Goal: Task Accomplishment & Management: Manage account settings

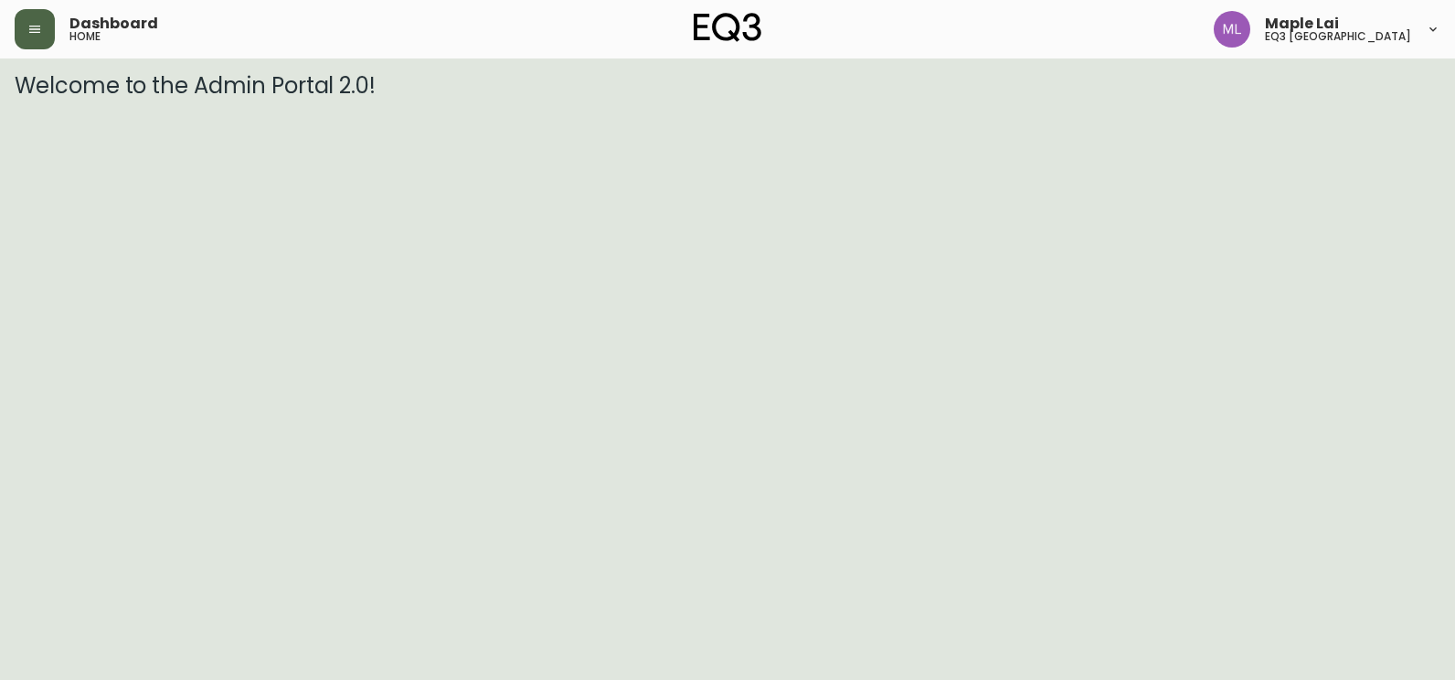
click at [31, 27] on icon "button" at bounding box center [34, 29] width 15 height 15
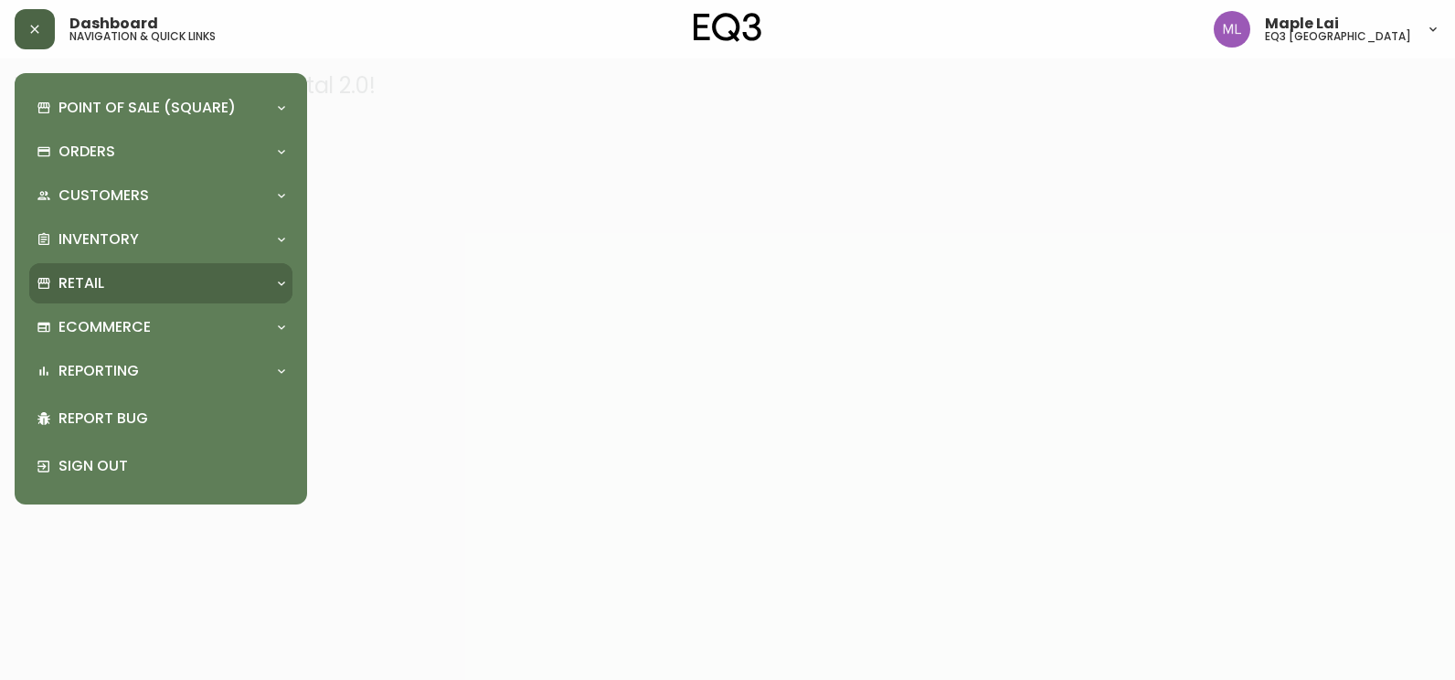
click at [131, 282] on div "Retail" at bounding box center [152, 283] width 230 height 20
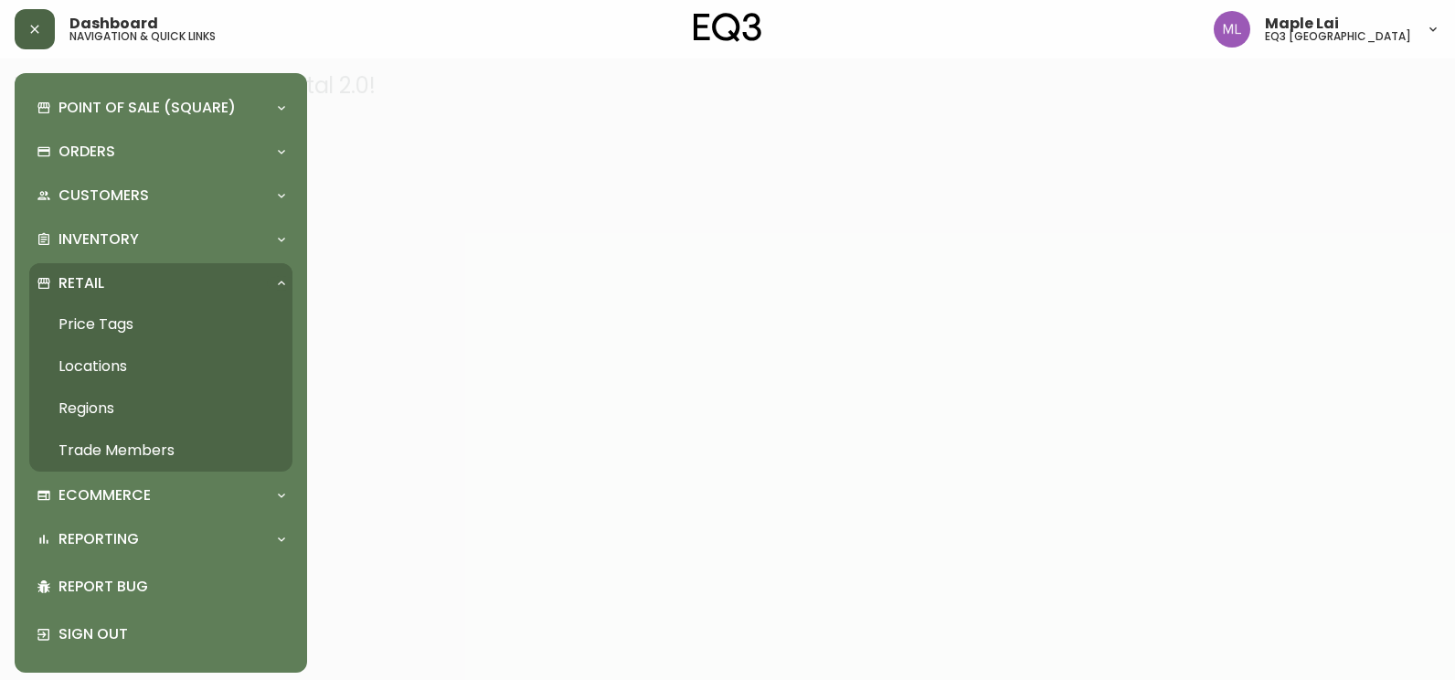
click at [135, 444] on link "Trade Members" at bounding box center [160, 451] width 263 height 42
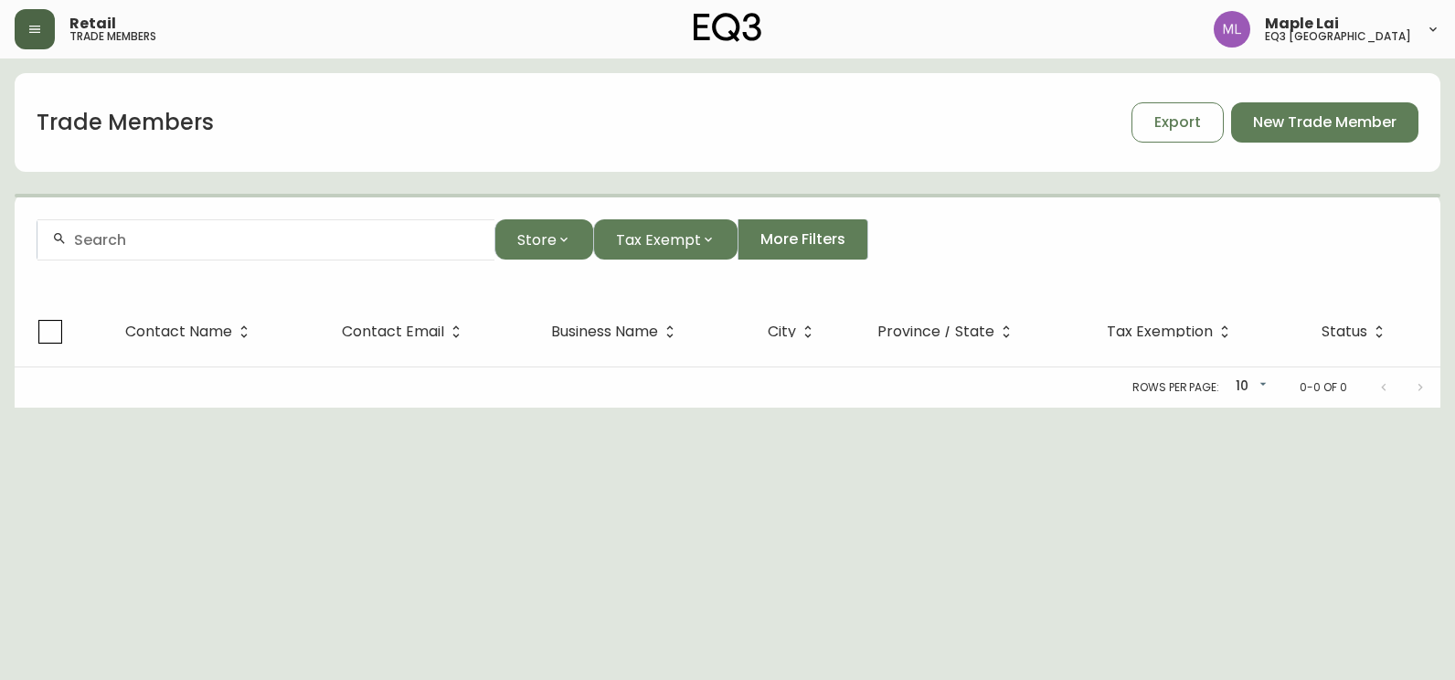
click at [177, 236] on input "text" at bounding box center [277, 239] width 406 height 17
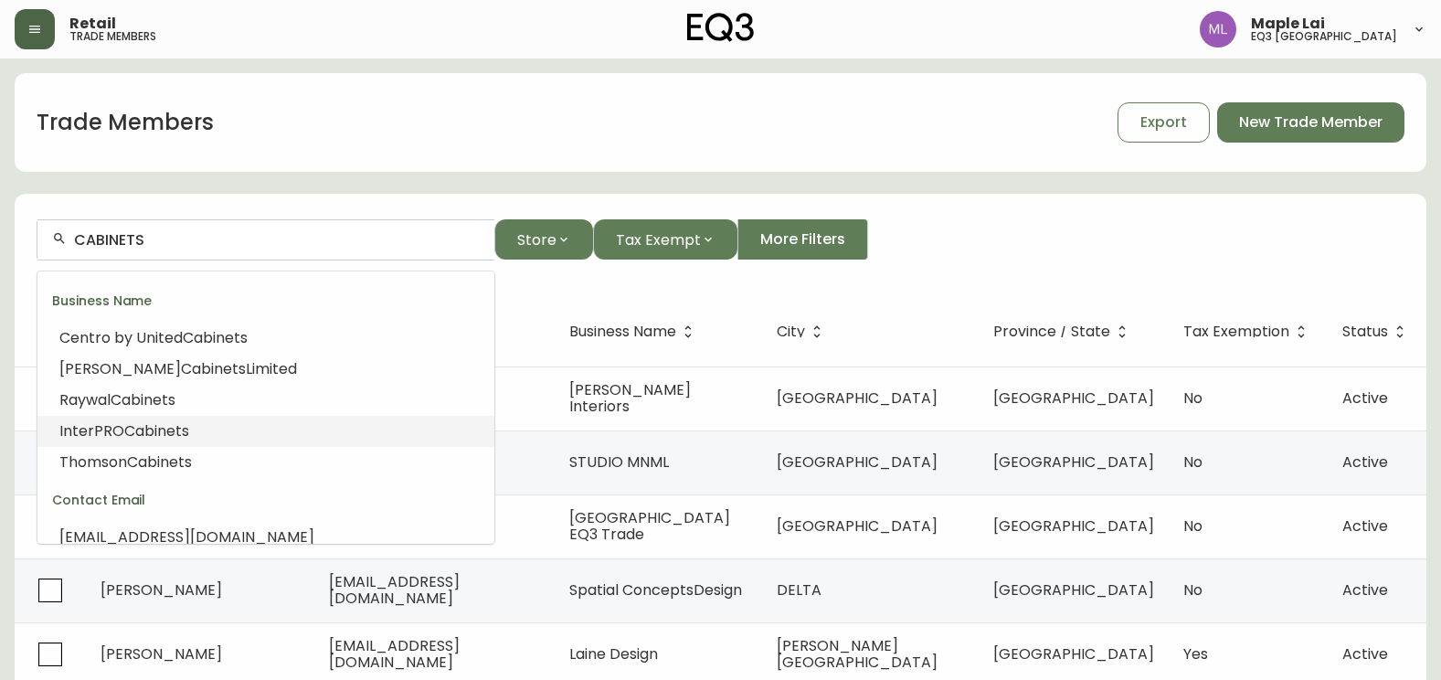
click at [99, 430] on span "InterPRO" at bounding box center [91, 430] width 65 height 21
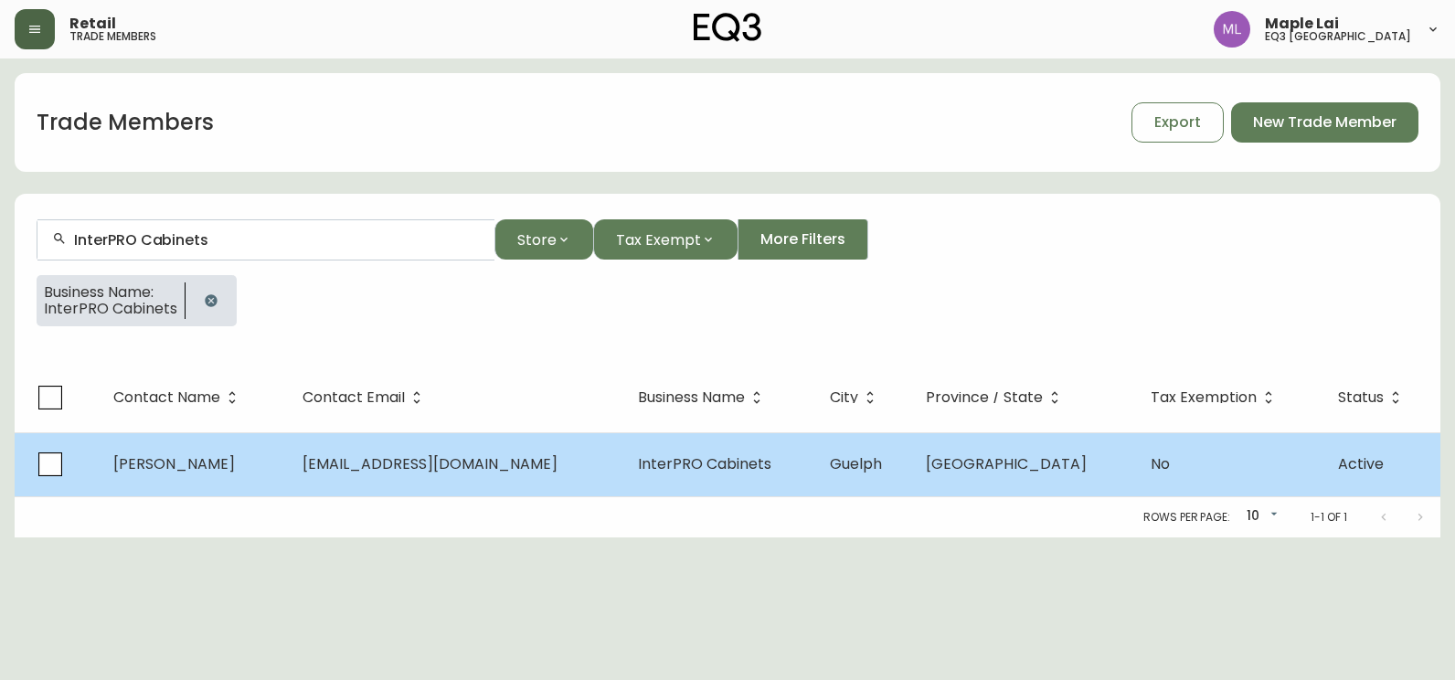
type input "InterPRO Cabinets"
click at [384, 476] on td "[EMAIL_ADDRESS][DOMAIN_NAME]" at bounding box center [455, 464] width 335 height 64
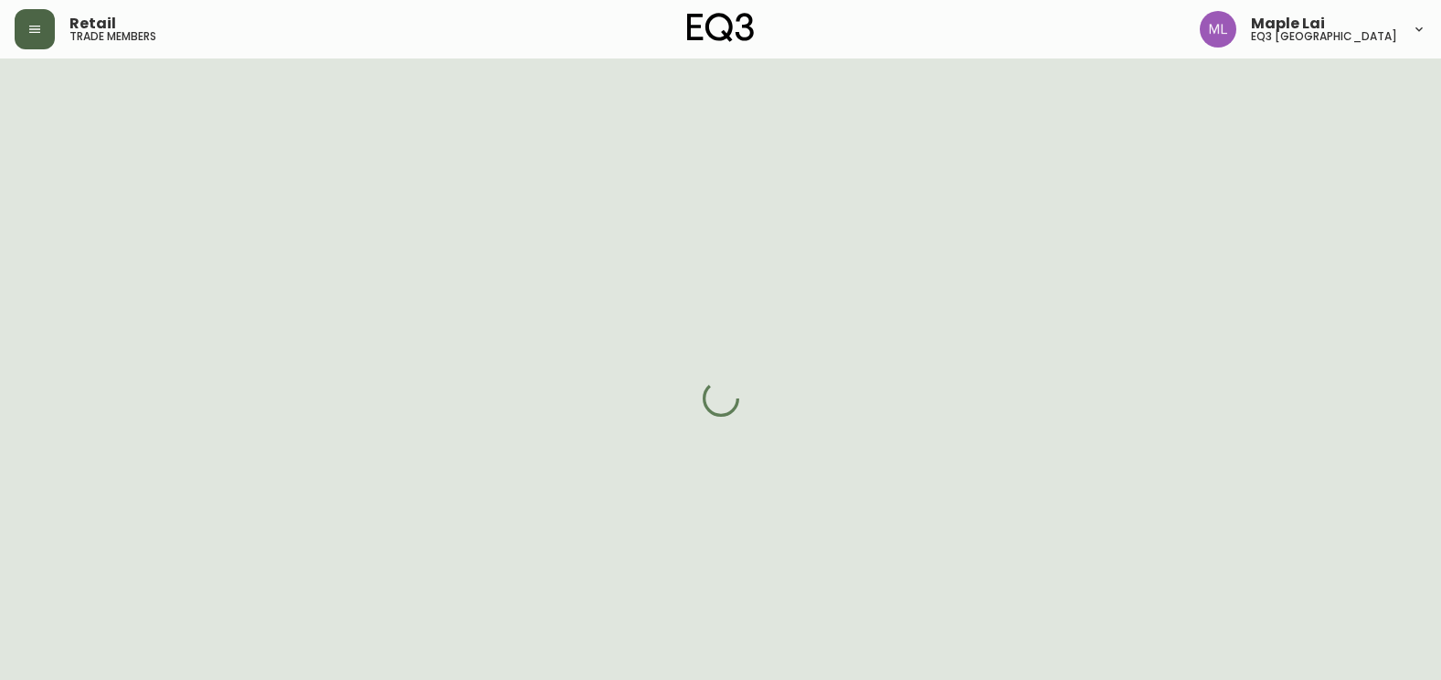
select select "ON"
select select "CA"
select select "CA_EN"
select select "Other"
select select "false"
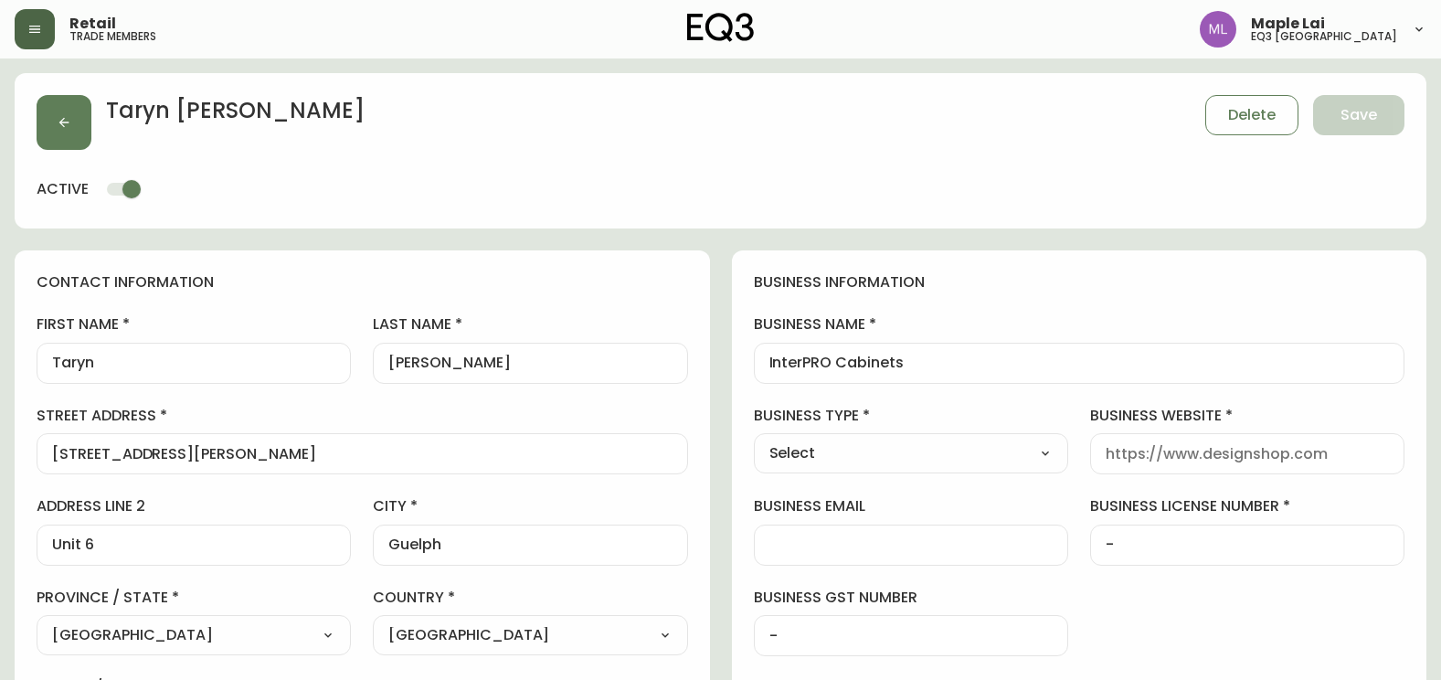
type input "EQ3 [GEOGRAPHIC_DATA]"
select select "cjw10z96q005b6gs00r6w7pwt"
click at [80, 125] on button "button" at bounding box center [64, 122] width 55 height 55
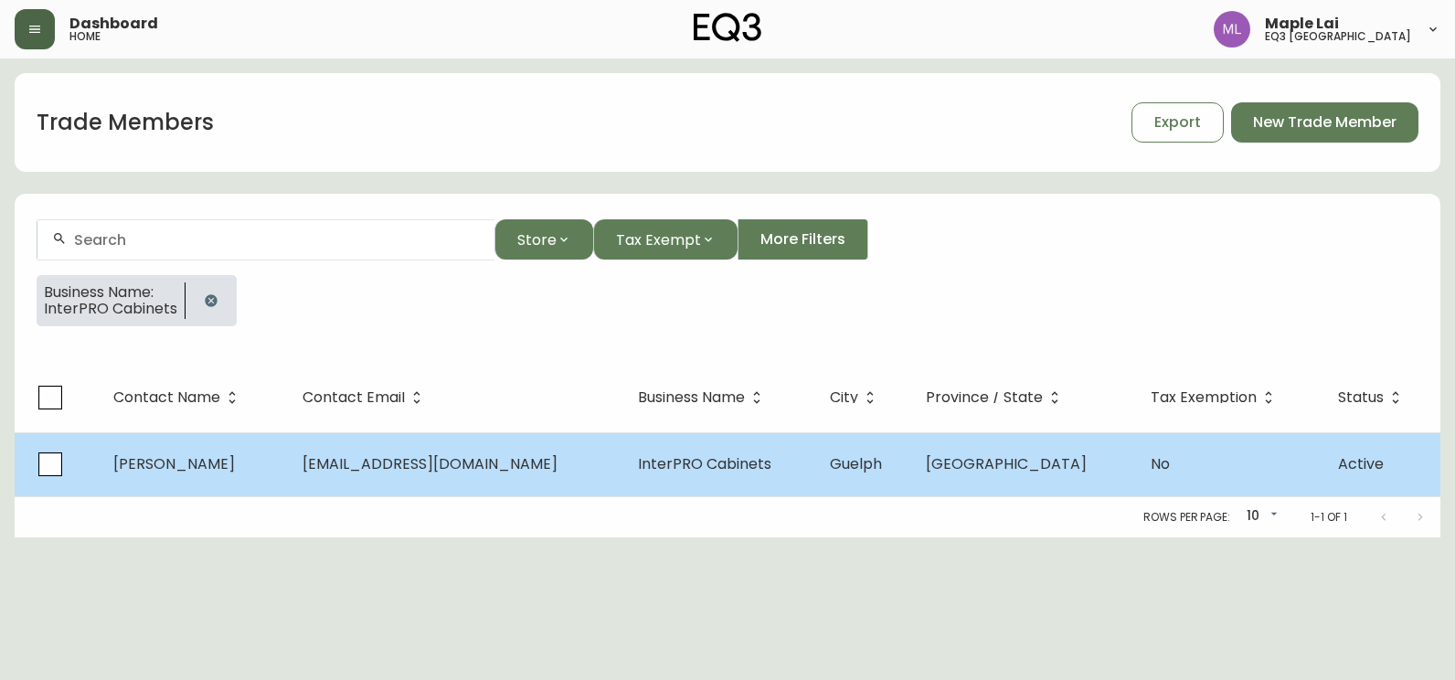
click at [402, 466] on span "[EMAIL_ADDRESS][DOMAIN_NAME]" at bounding box center [429, 463] width 255 height 21
select select "ON"
select select "CA"
select select "CA_EN"
select select "Other"
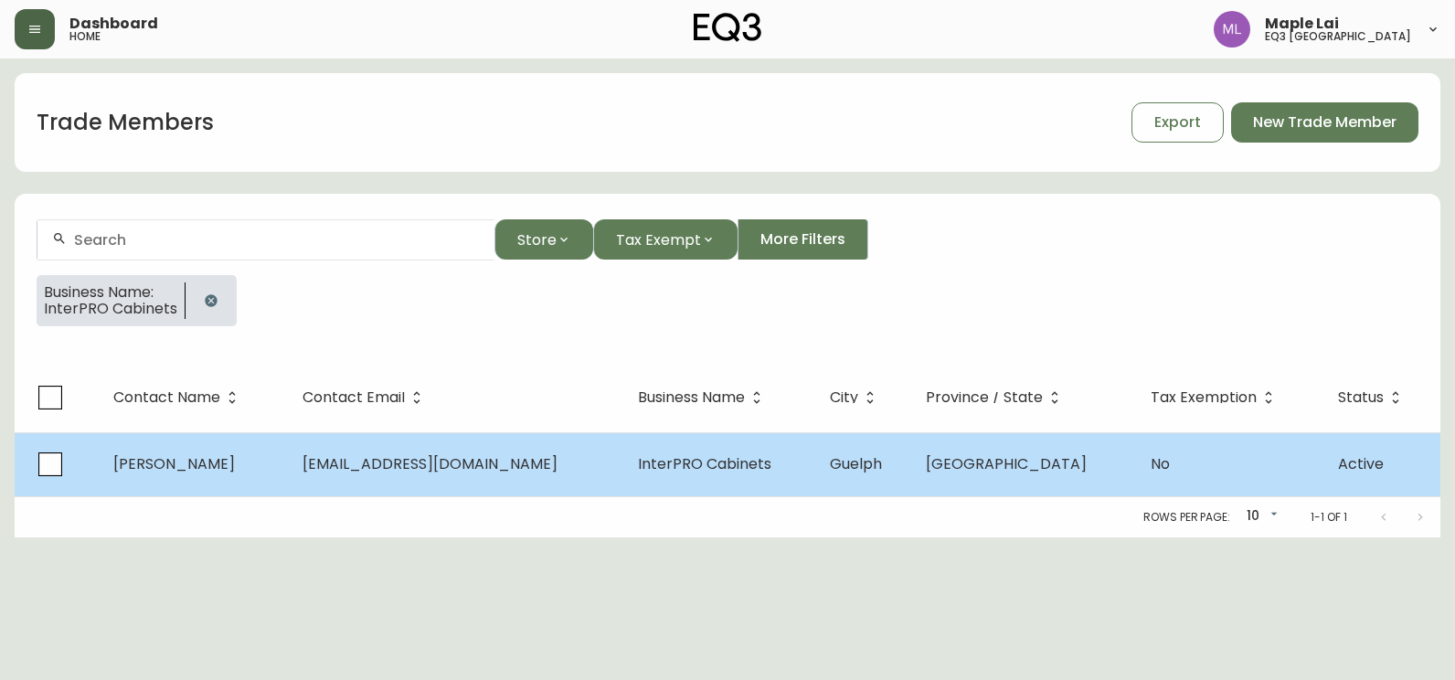
select select "false"
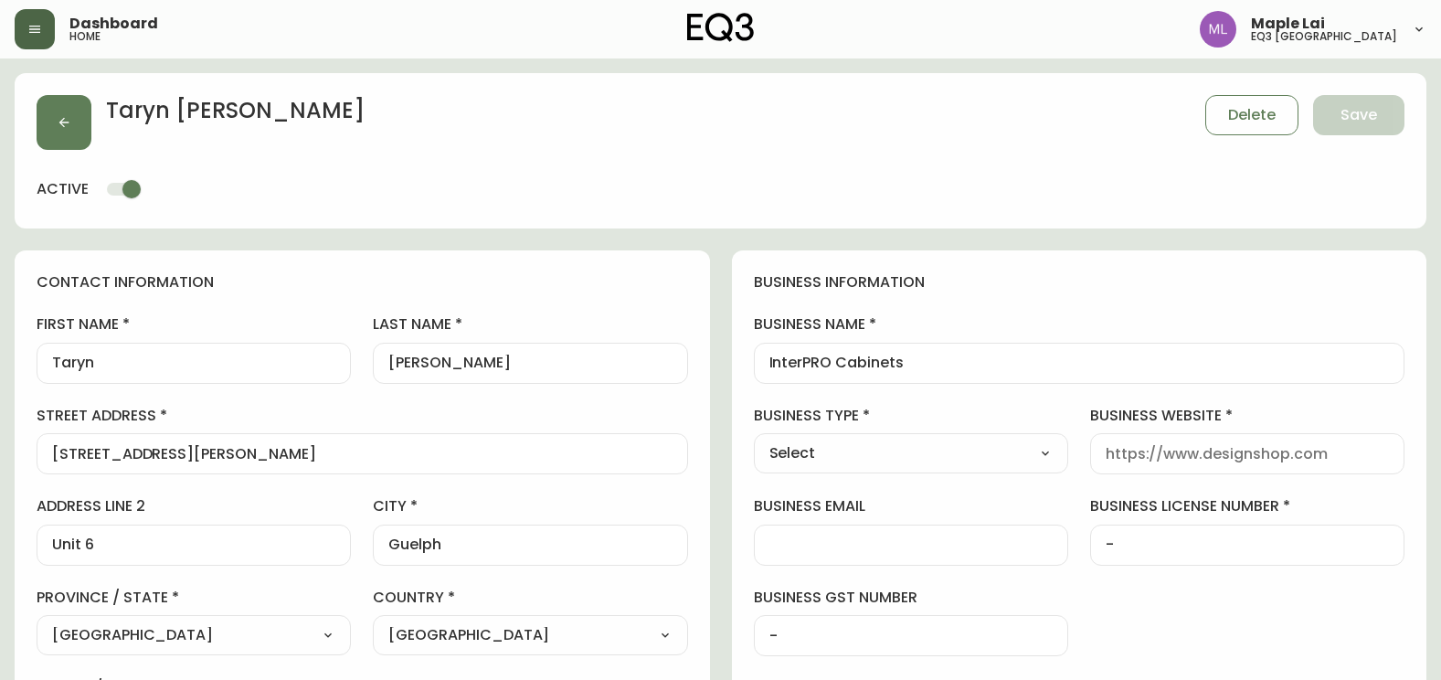
type input "EQ3 [GEOGRAPHIC_DATA]"
select select "cjw10z96q005b6gs00r6w7pwt"
